Goal: Transaction & Acquisition: Purchase product/service

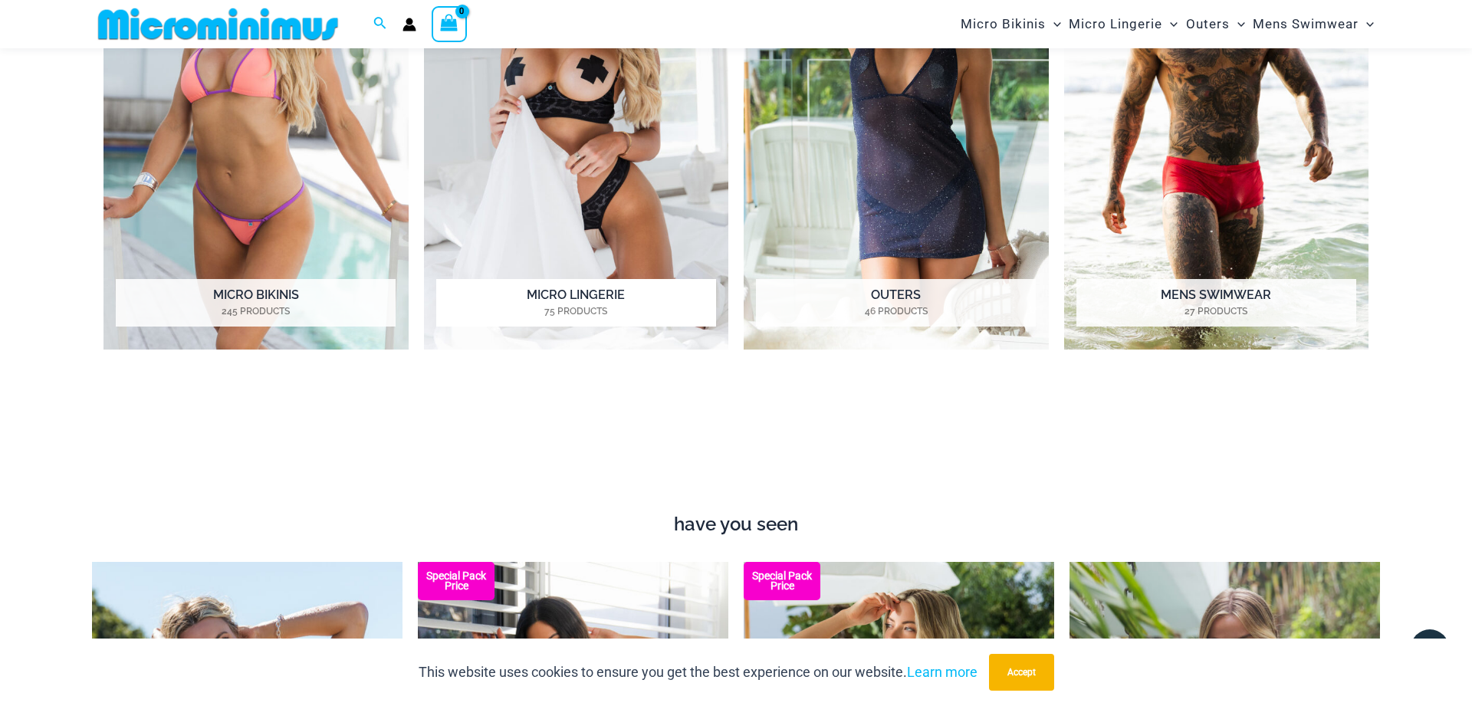
scroll to position [1533, 0]
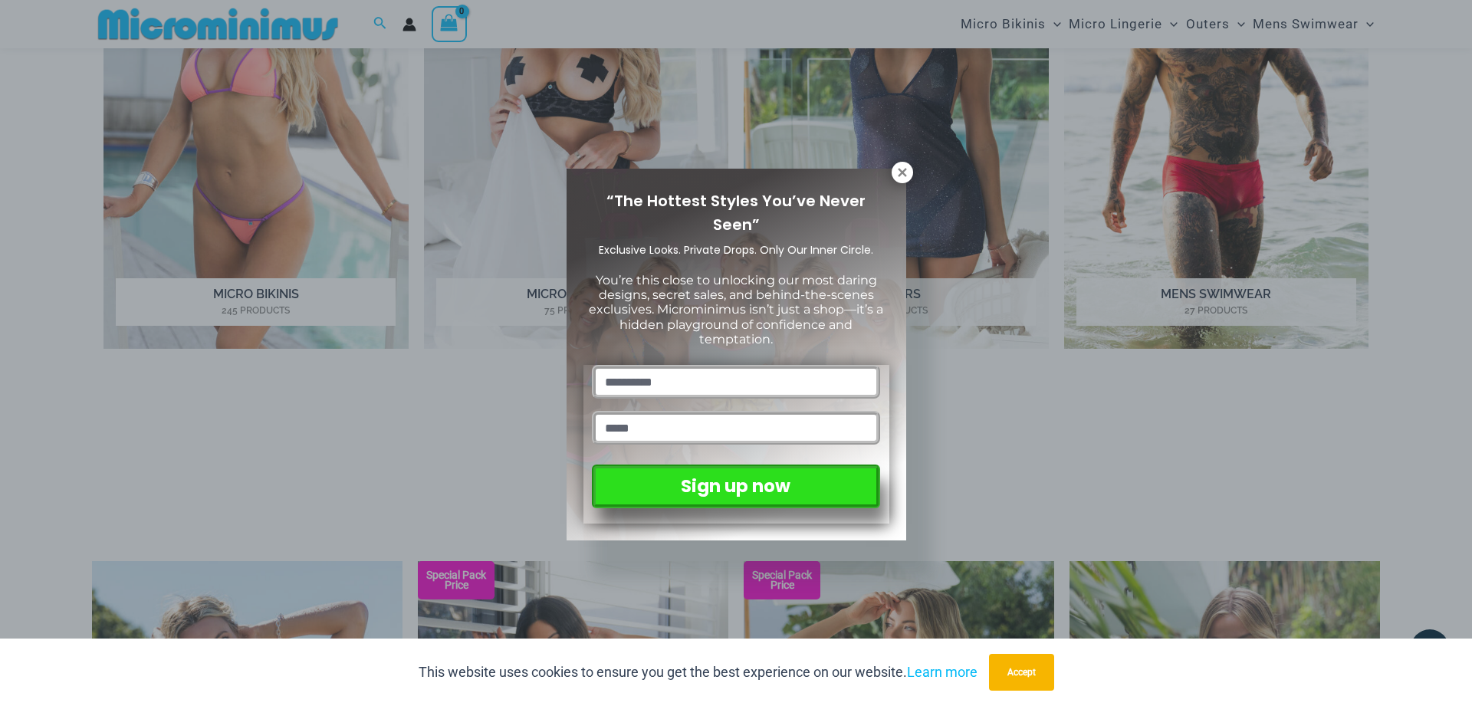
click at [335, 153] on div "“The Hottest Styles You’ve Never Seen” Exclusive Looks. Private Drops. Only Our…" at bounding box center [736, 353] width 1472 height 706
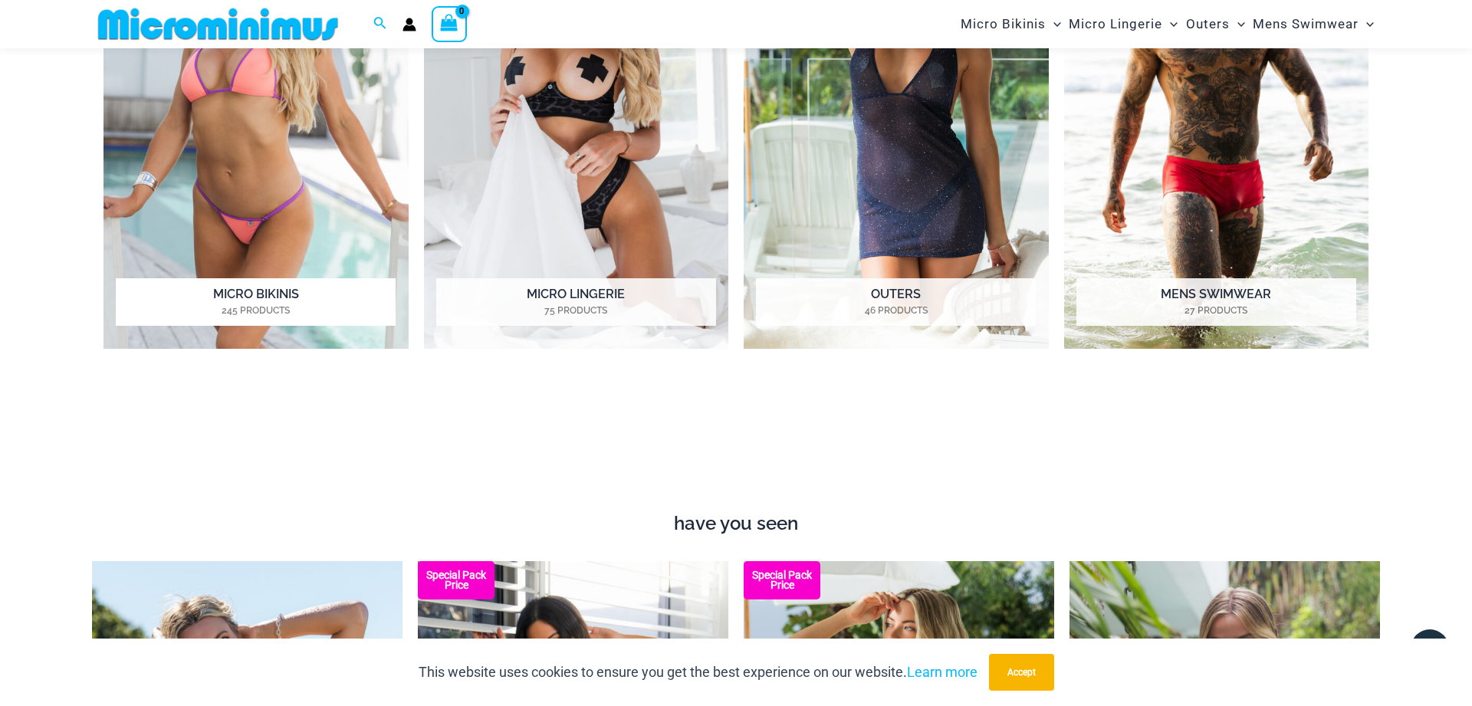
click at [335, 153] on img "Visit product category Micro Bikinis" at bounding box center [255, 114] width 305 height 468
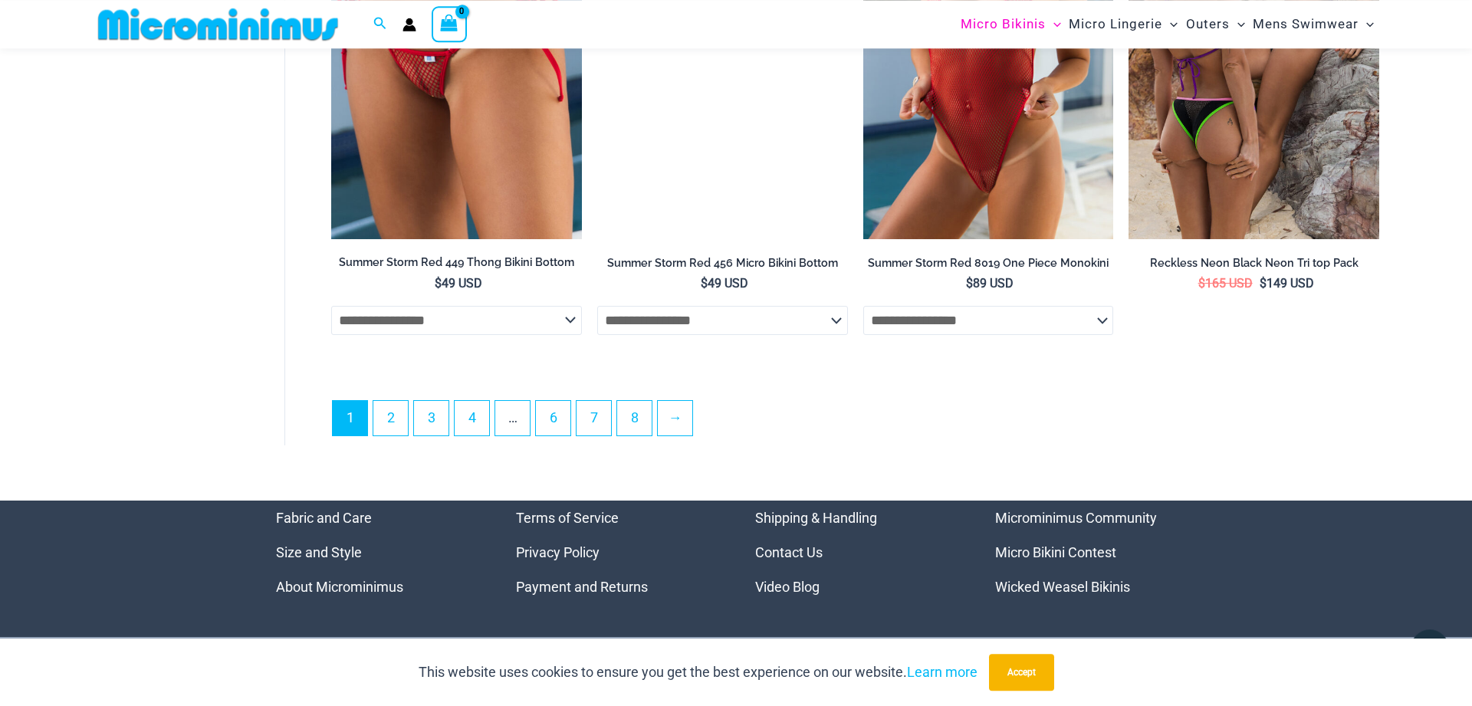
scroll to position [4292, 0]
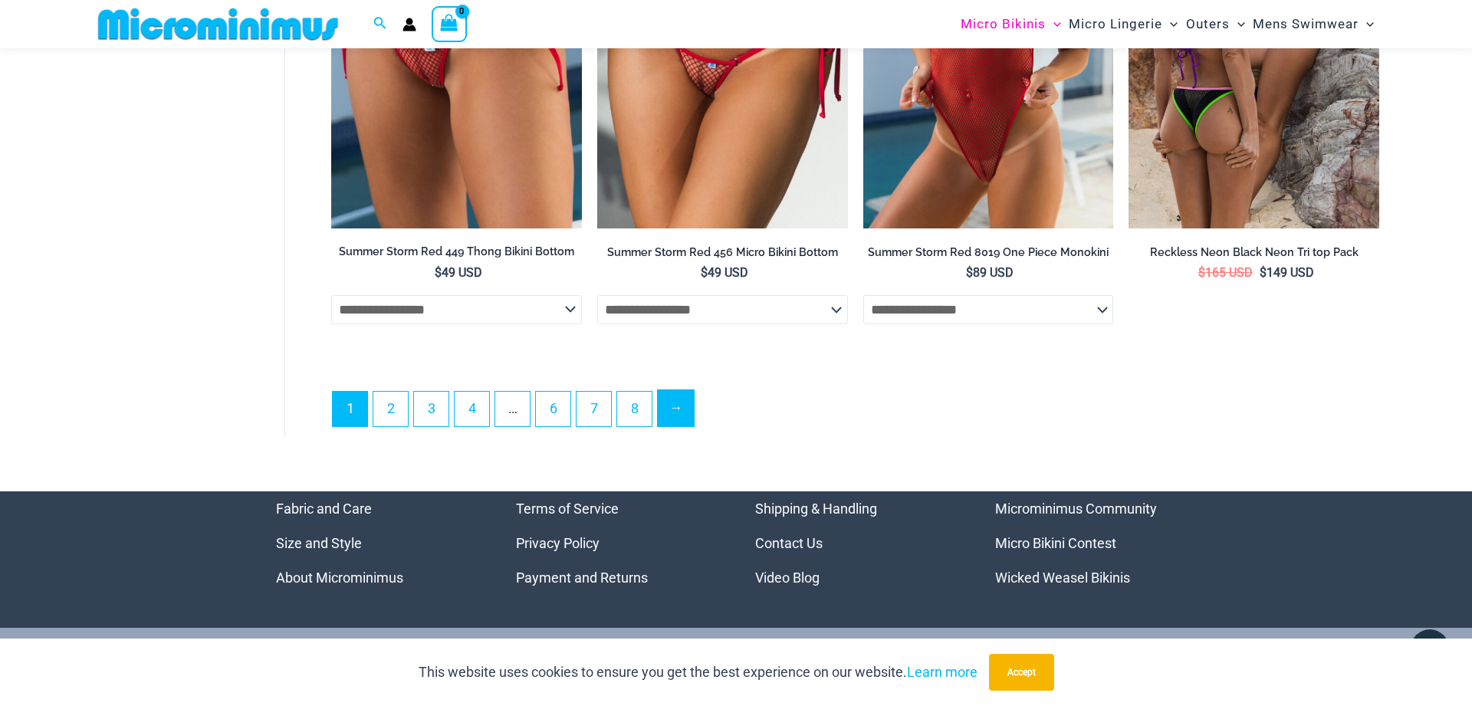
click at [685, 412] on link "→" at bounding box center [676, 408] width 36 height 36
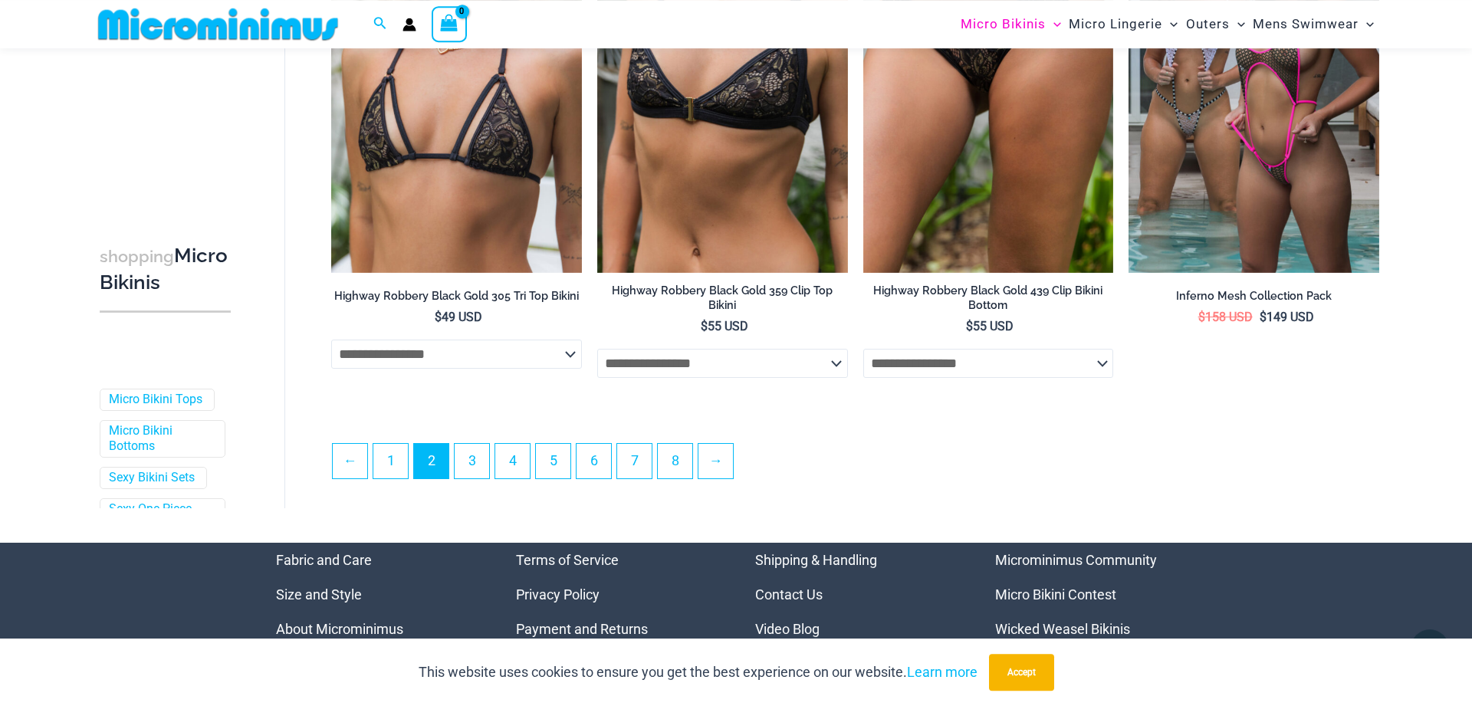
scroll to position [3961, 0]
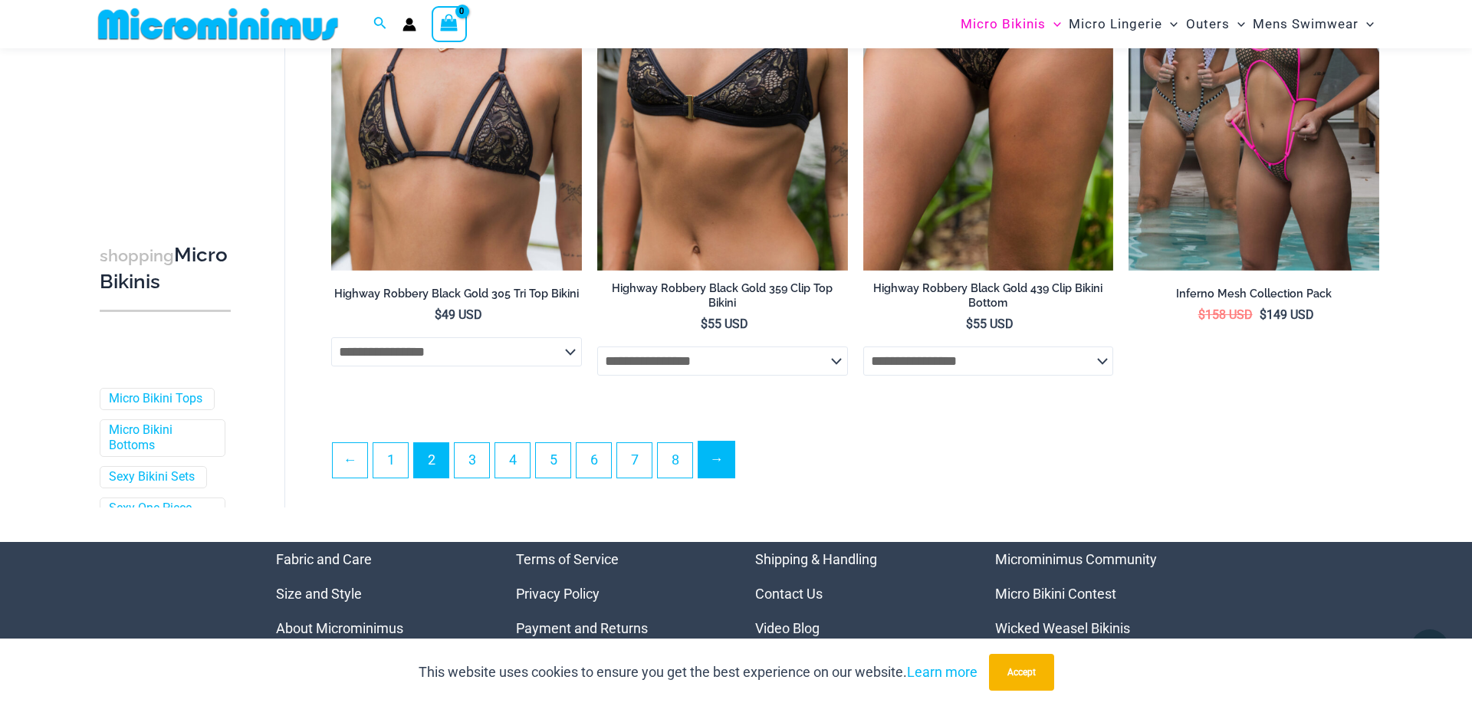
click at [724, 468] on link "→" at bounding box center [716, 460] width 36 height 36
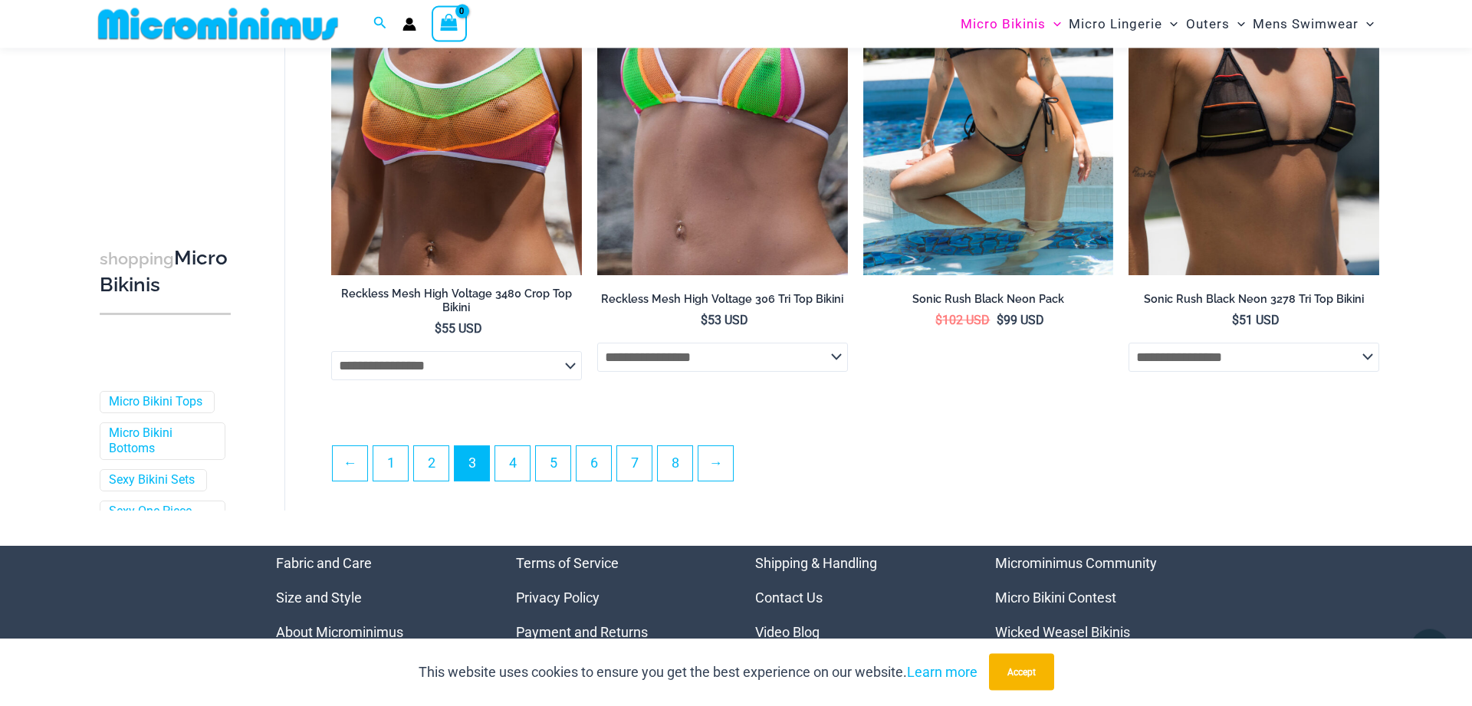
scroll to position [3961, 0]
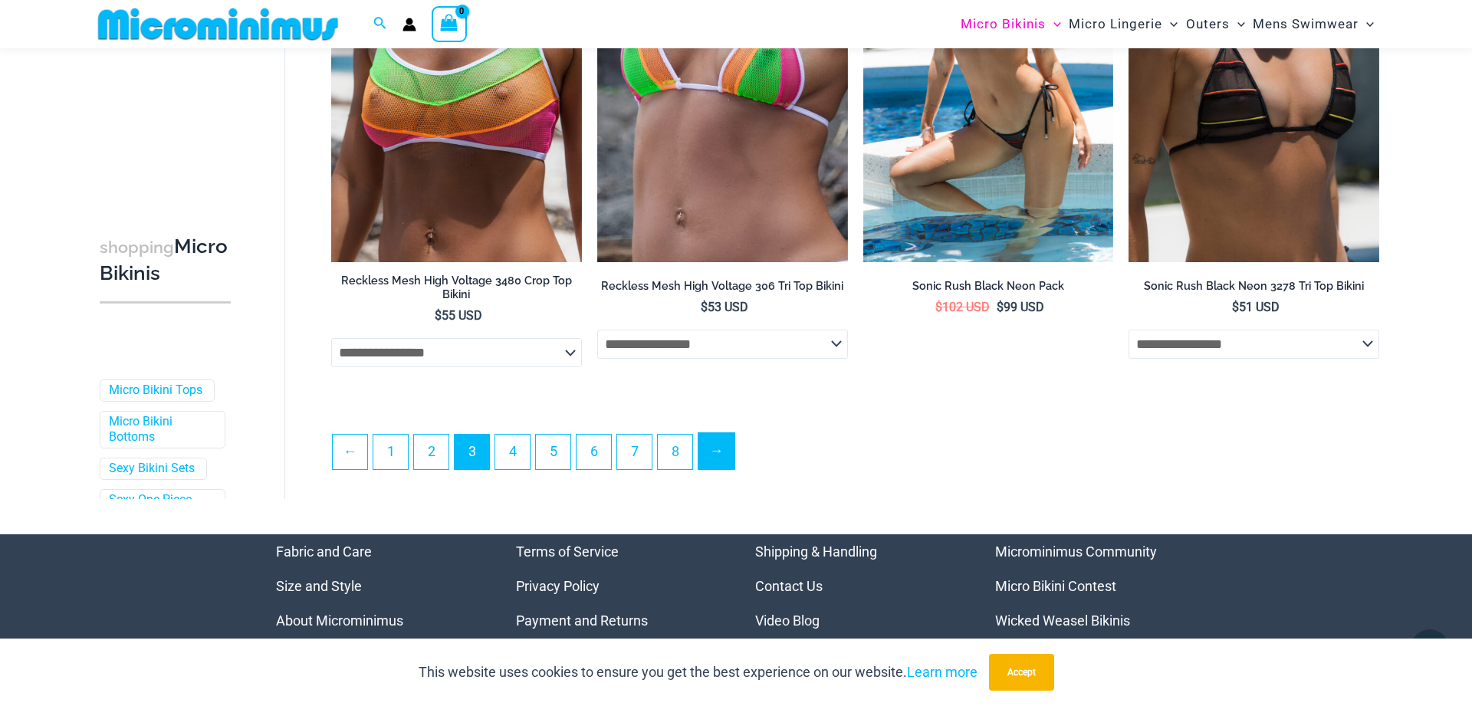
click at [730, 462] on link "→" at bounding box center [716, 451] width 36 height 36
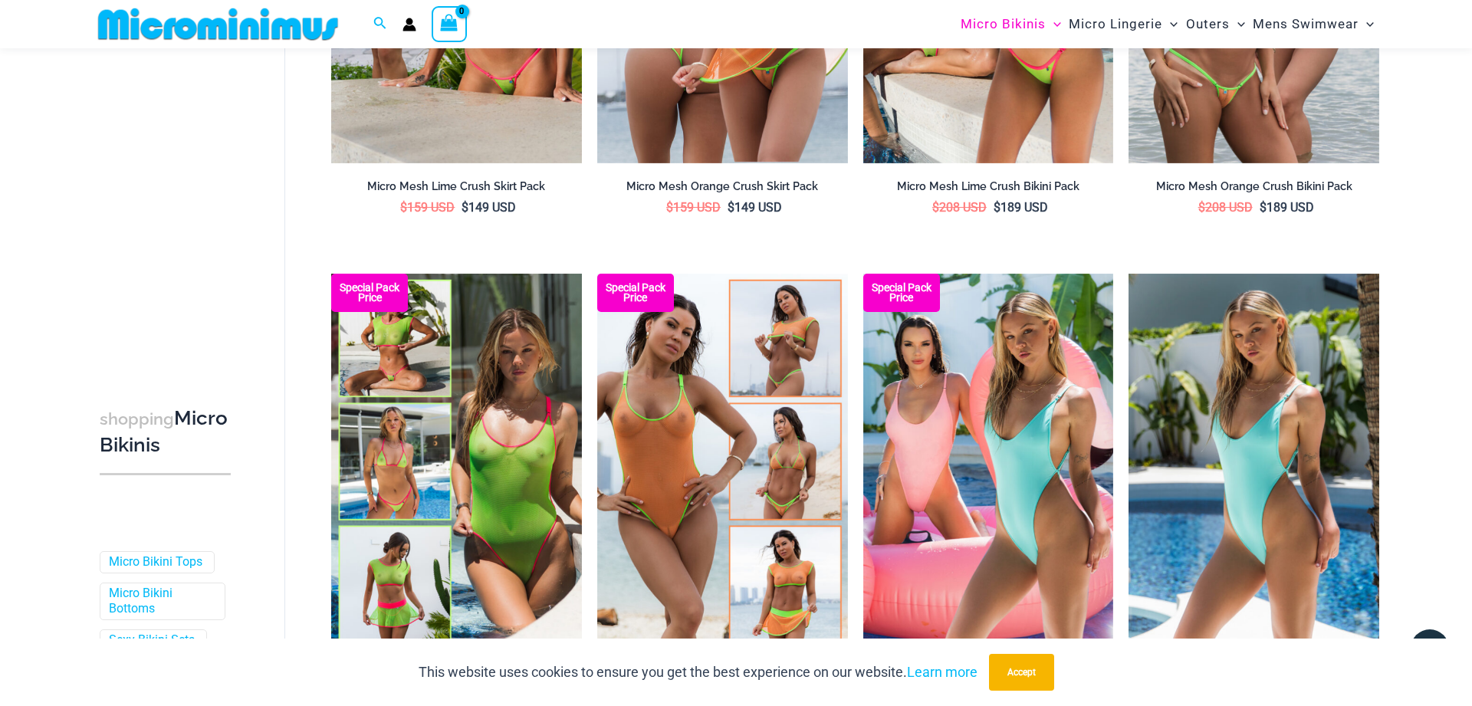
scroll to position [3850, 0]
